Goal: Find specific page/section: Find specific page/section

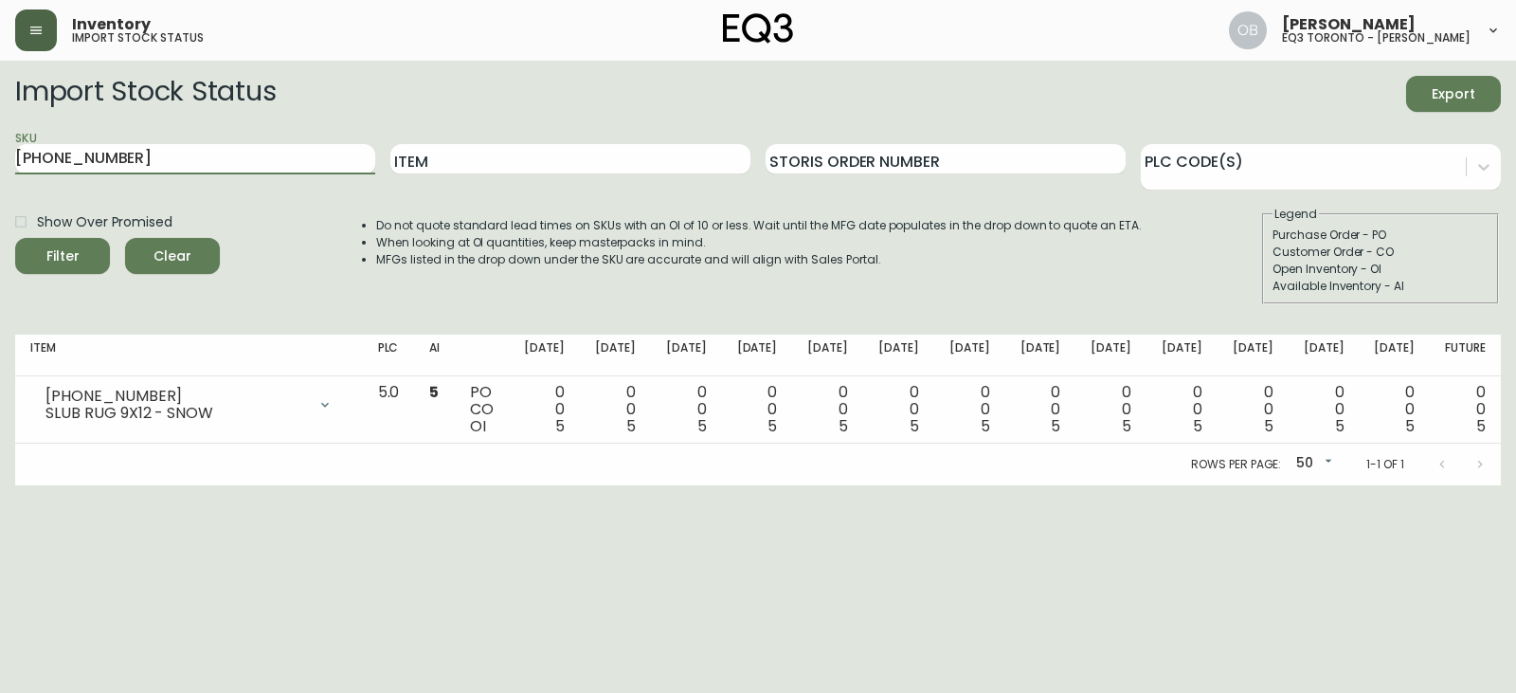
click at [27, 35] on button "button" at bounding box center [36, 30] width 42 height 42
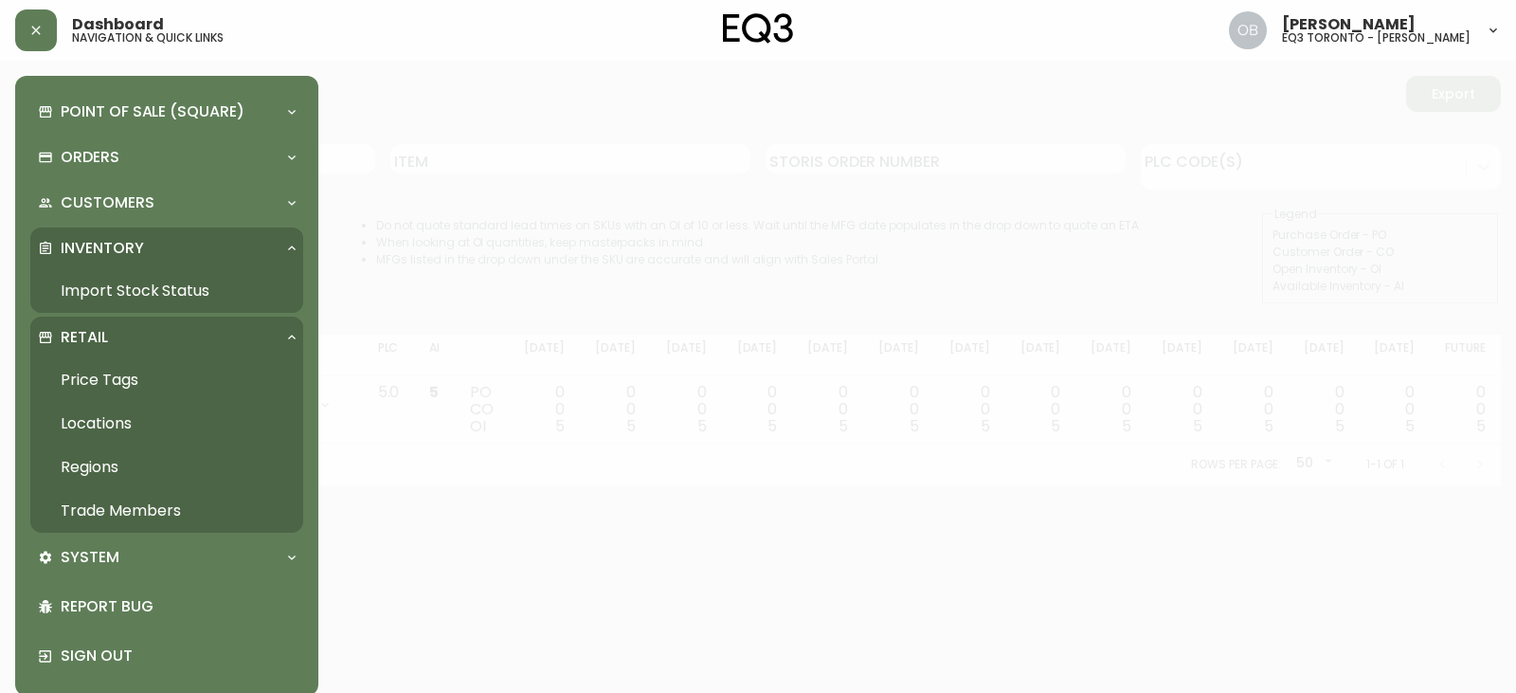
click at [130, 499] on link "Trade Members" at bounding box center [166, 511] width 273 height 44
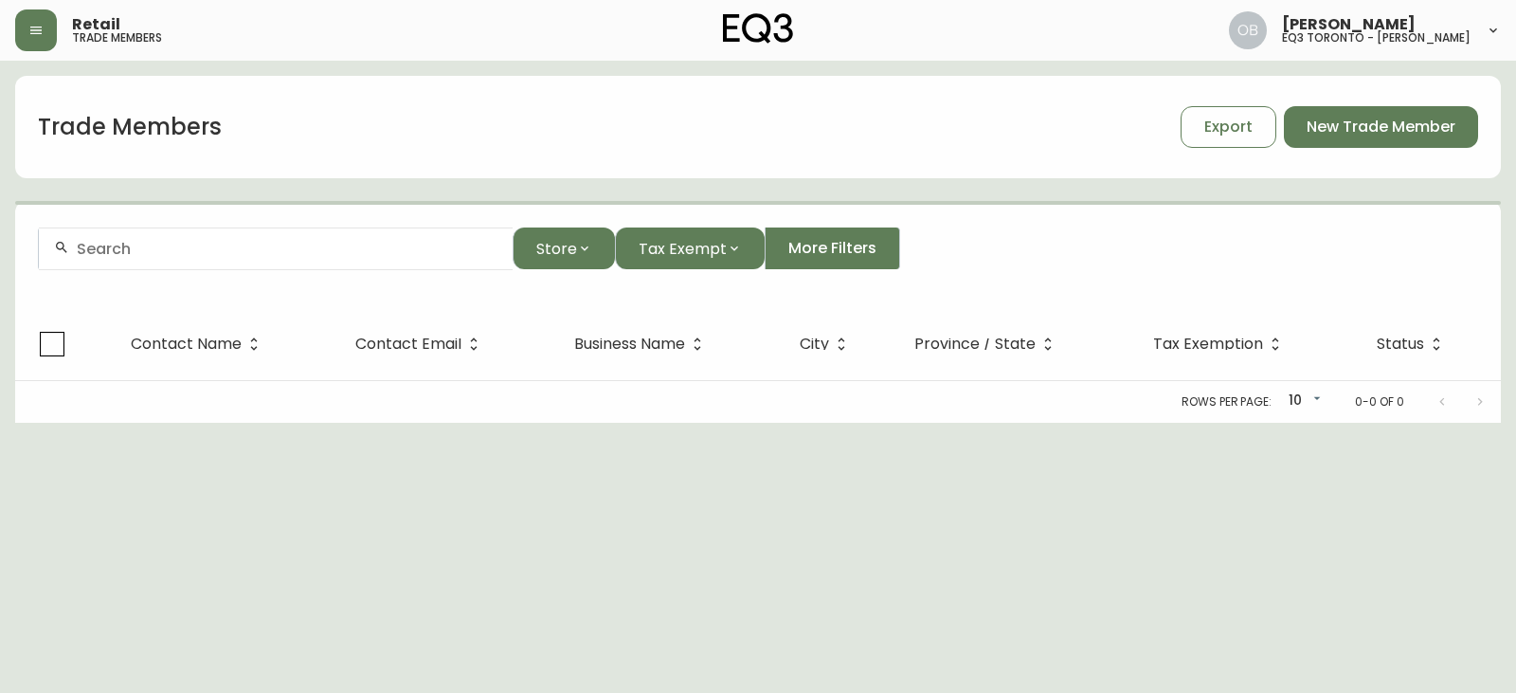
click at [188, 257] on input "text" at bounding box center [287, 249] width 421 height 18
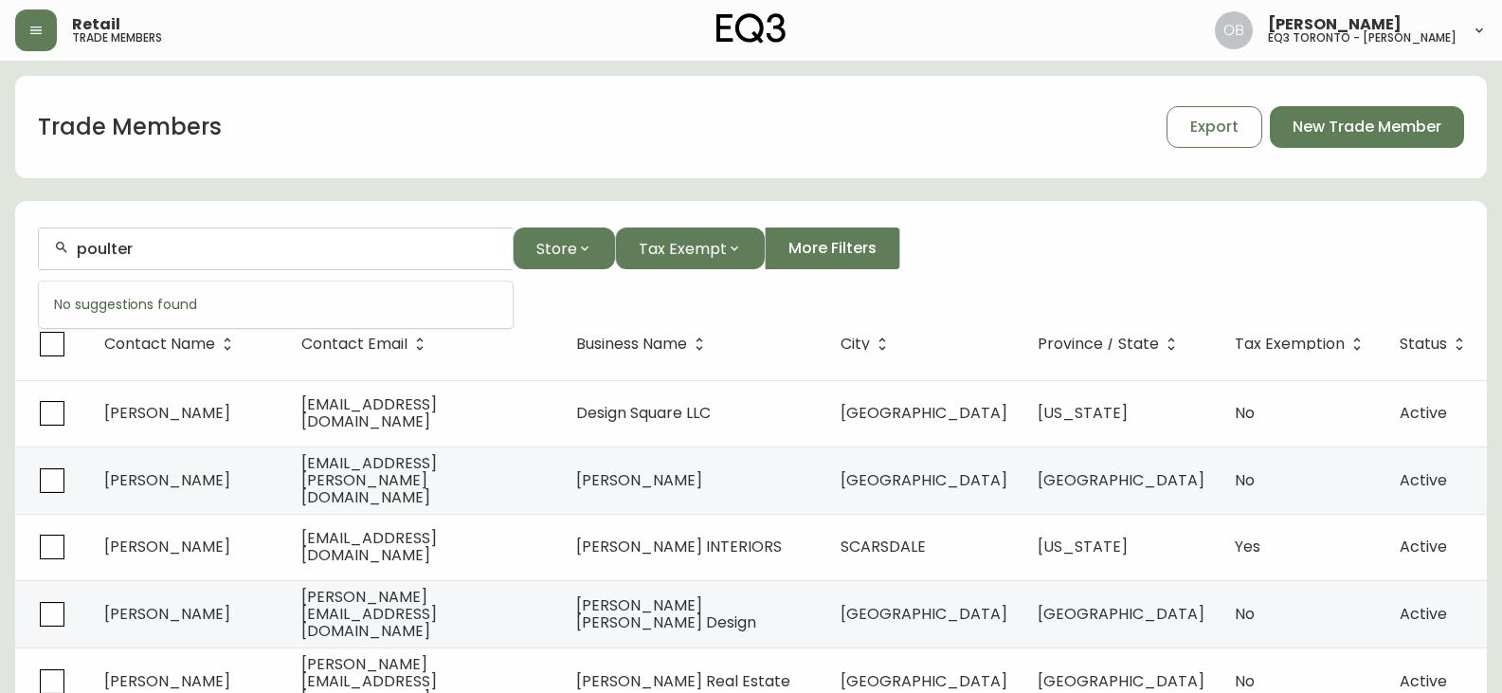
drag, startPoint x: 188, startPoint y: 257, endPoint x: 11, endPoint y: 259, distance: 176.3
click at [11, 259] on main "Trade Members Export New Trade Member poulter Store Tax Exempt More Filters Con…" at bounding box center [751, 575] width 1502 height 1029
click at [126, 270] on form "poulter Store Tax Exempt More Filters" at bounding box center [751, 256] width 1472 height 103
click at [77, 250] on input "poulter" at bounding box center [287, 249] width 421 height 18
click at [209, 259] on div "[PERSON_NAME]" at bounding box center [276, 248] width 474 height 43
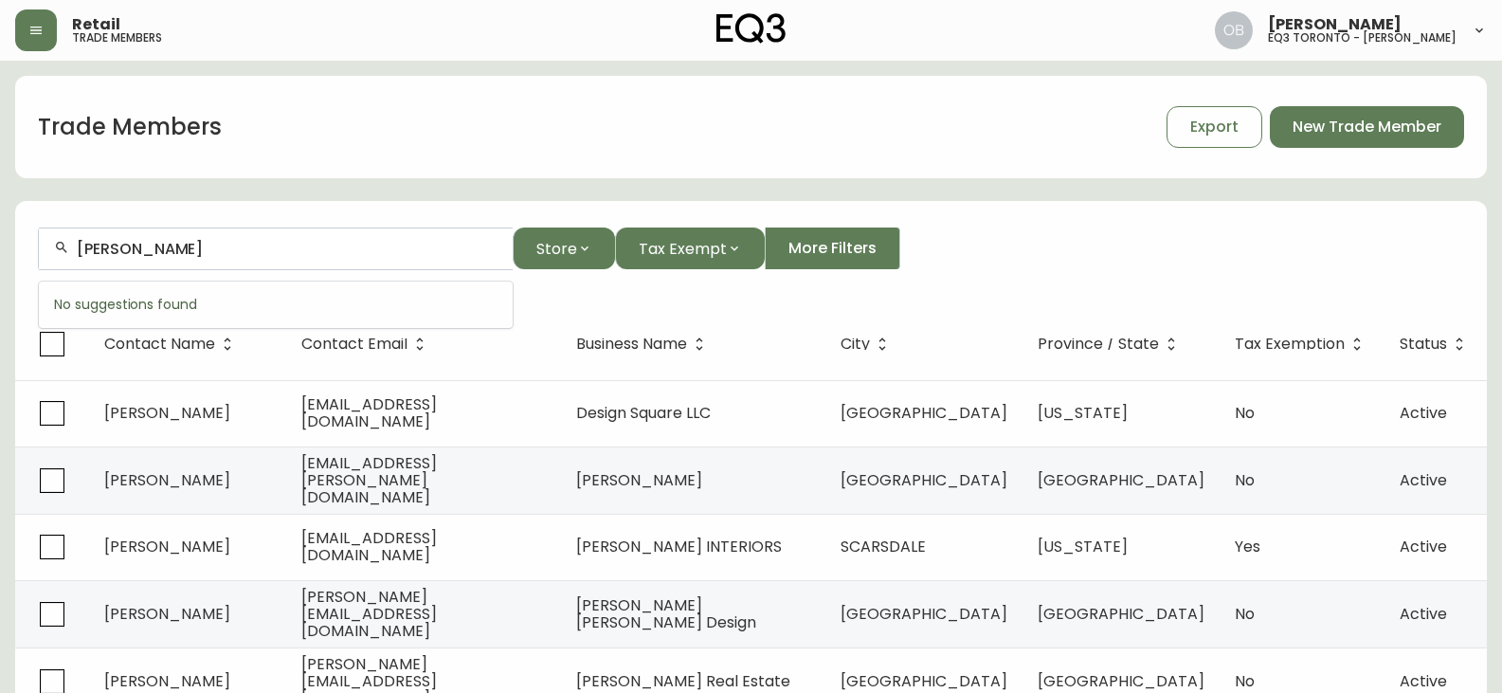
click at [258, 252] on input "[PERSON_NAME]" at bounding box center [287, 249] width 421 height 18
click at [203, 248] on input "[PERSON_NAME] ineriors" at bounding box center [287, 249] width 421 height 18
click at [282, 248] on input "[PERSON_NAME] interiors" at bounding box center [287, 249] width 421 height 18
click at [218, 245] on input "[PERSON_NAME] interior" at bounding box center [287, 249] width 421 height 18
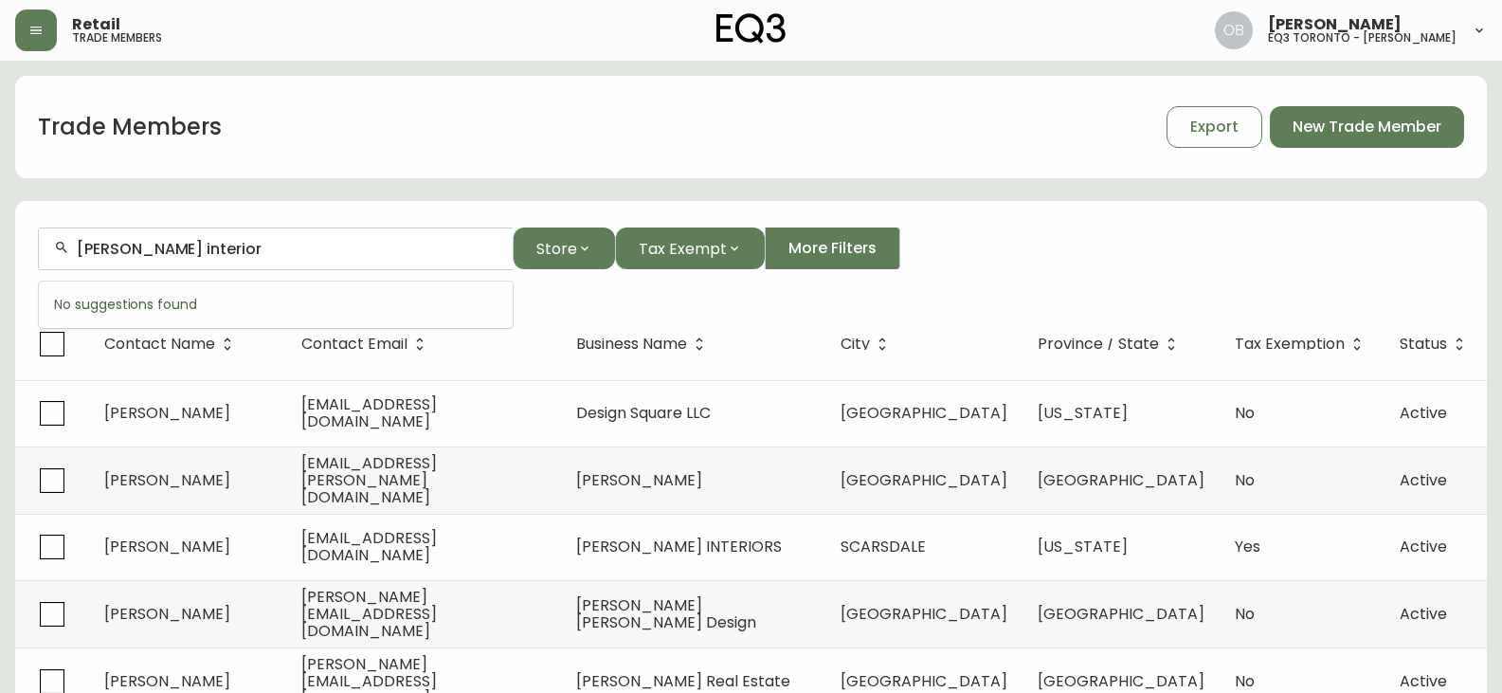
click at [316, 262] on div "[PERSON_NAME] interior" at bounding box center [276, 248] width 474 height 43
click at [390, 231] on div "[PERSON_NAME] interior" at bounding box center [276, 248] width 474 height 43
click at [385, 234] on div "[PERSON_NAME] interior" at bounding box center [276, 248] width 474 height 43
click at [380, 251] on input "[PERSON_NAME] interior" at bounding box center [287, 249] width 421 height 18
type input "[PERSON_NAME]"
